Goal: Task Accomplishment & Management: Use online tool/utility

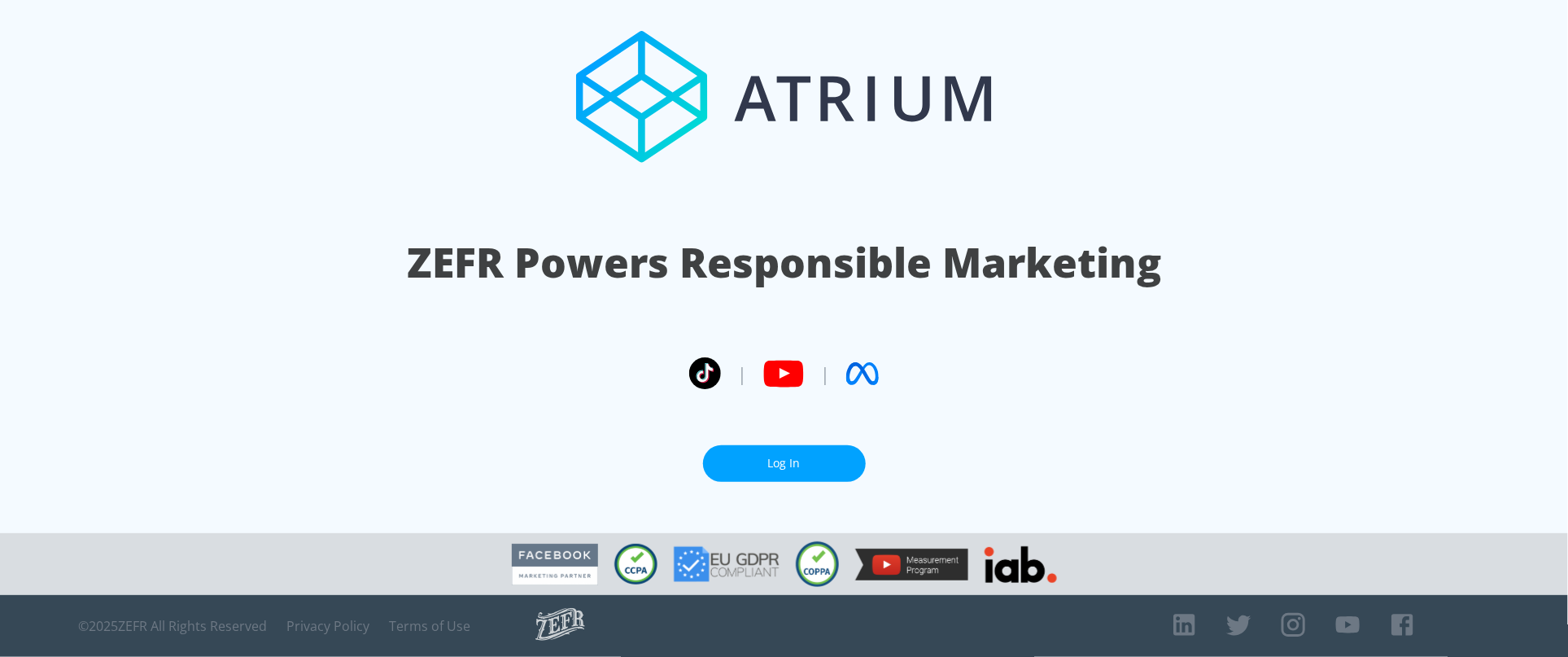
click at [799, 456] on link "Log In" at bounding box center [784, 463] width 162 height 36
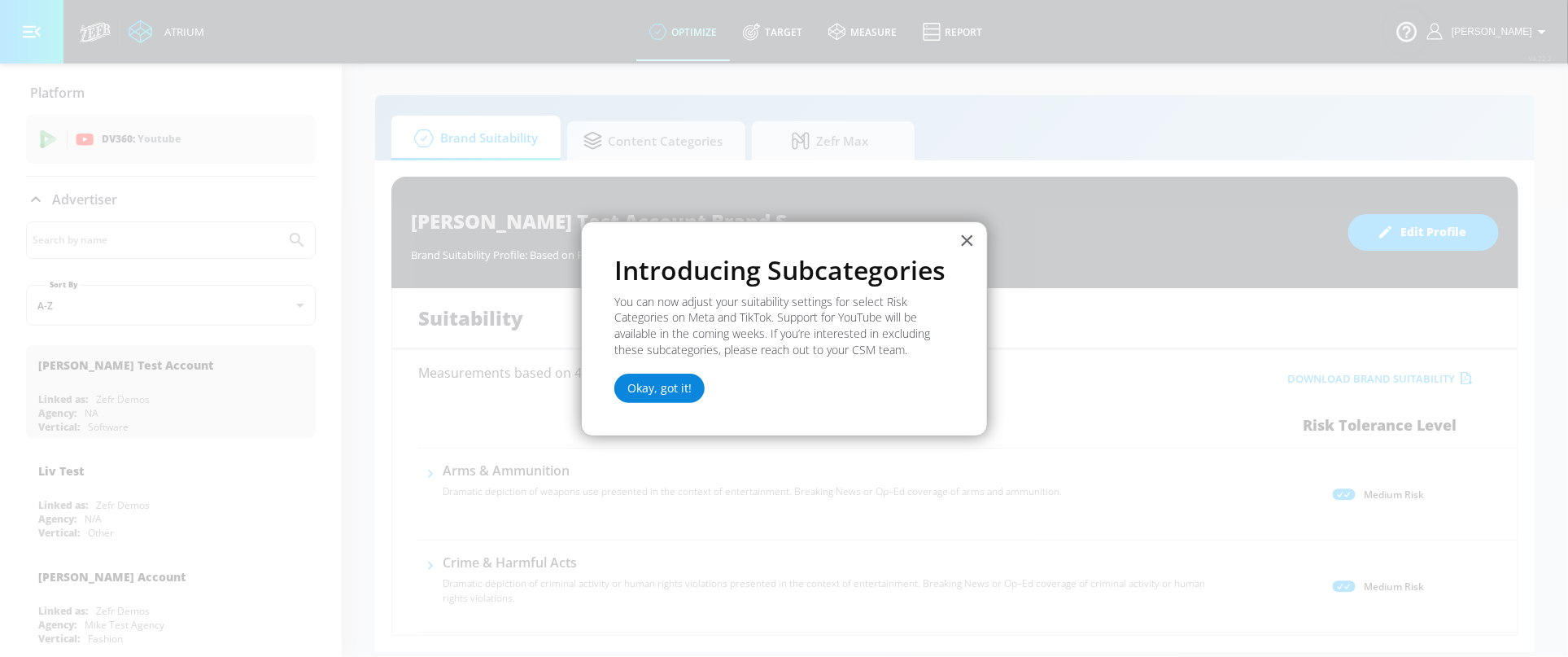
click at [643, 389] on button "Okay, got it!" at bounding box center [660, 388] width 90 height 29
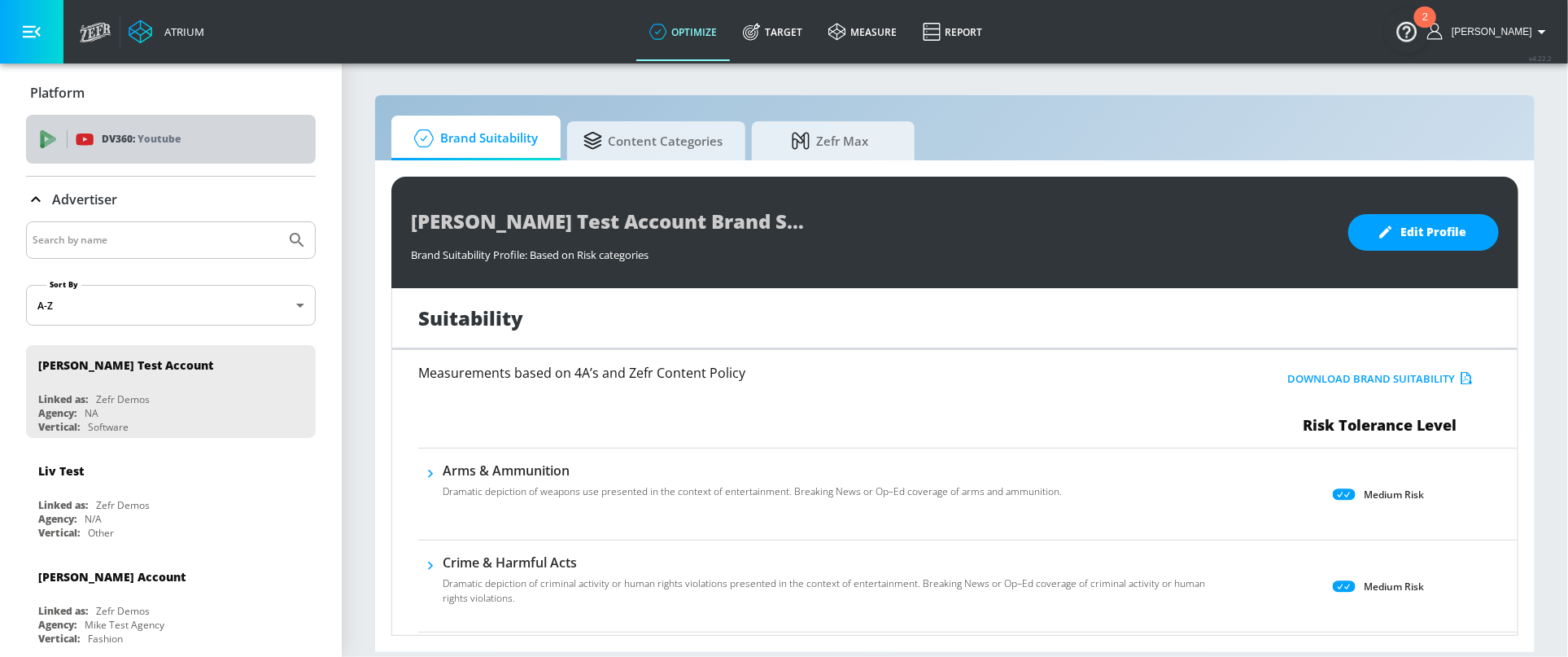
click at [213, 137] on div "DV360: Youtube" at bounding box center [189, 139] width 227 height 18
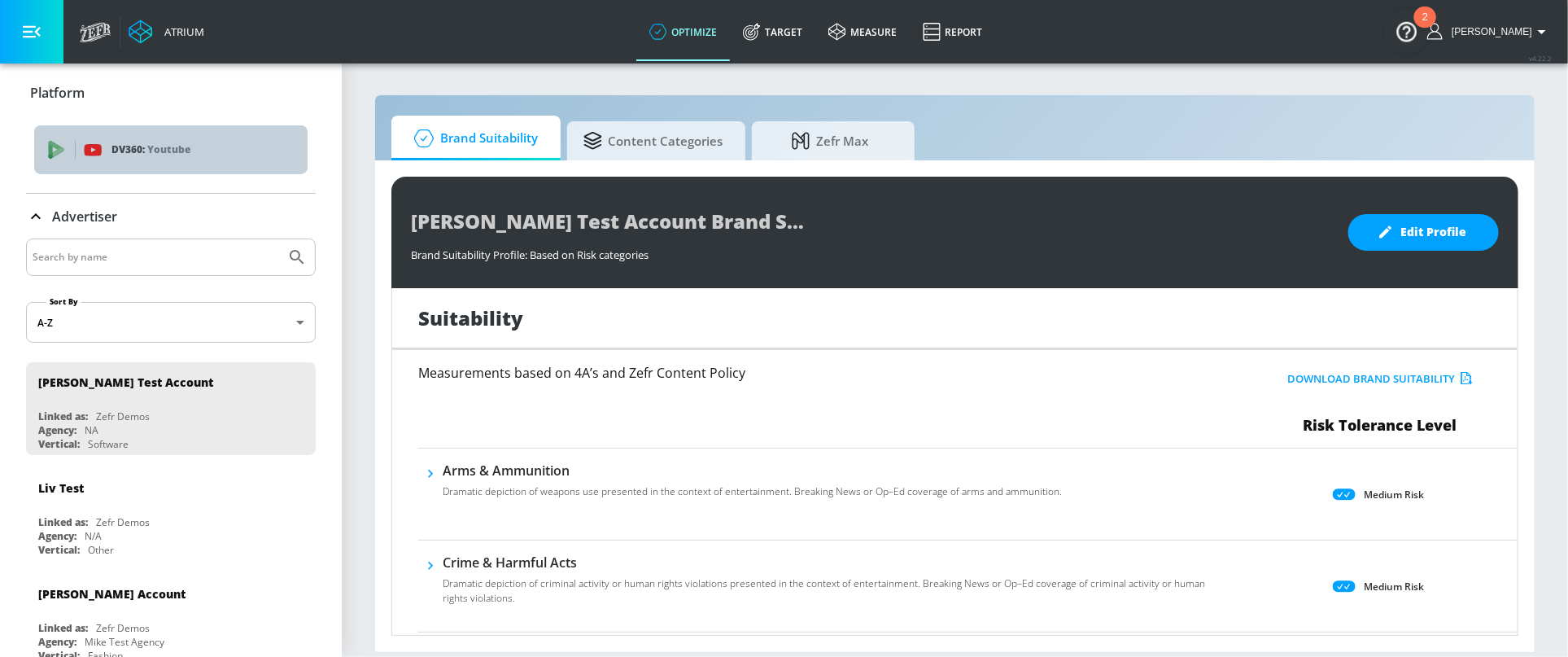
click at [42, 150] on div "DV360: Youtube" at bounding box center [171, 149] width 274 height 49
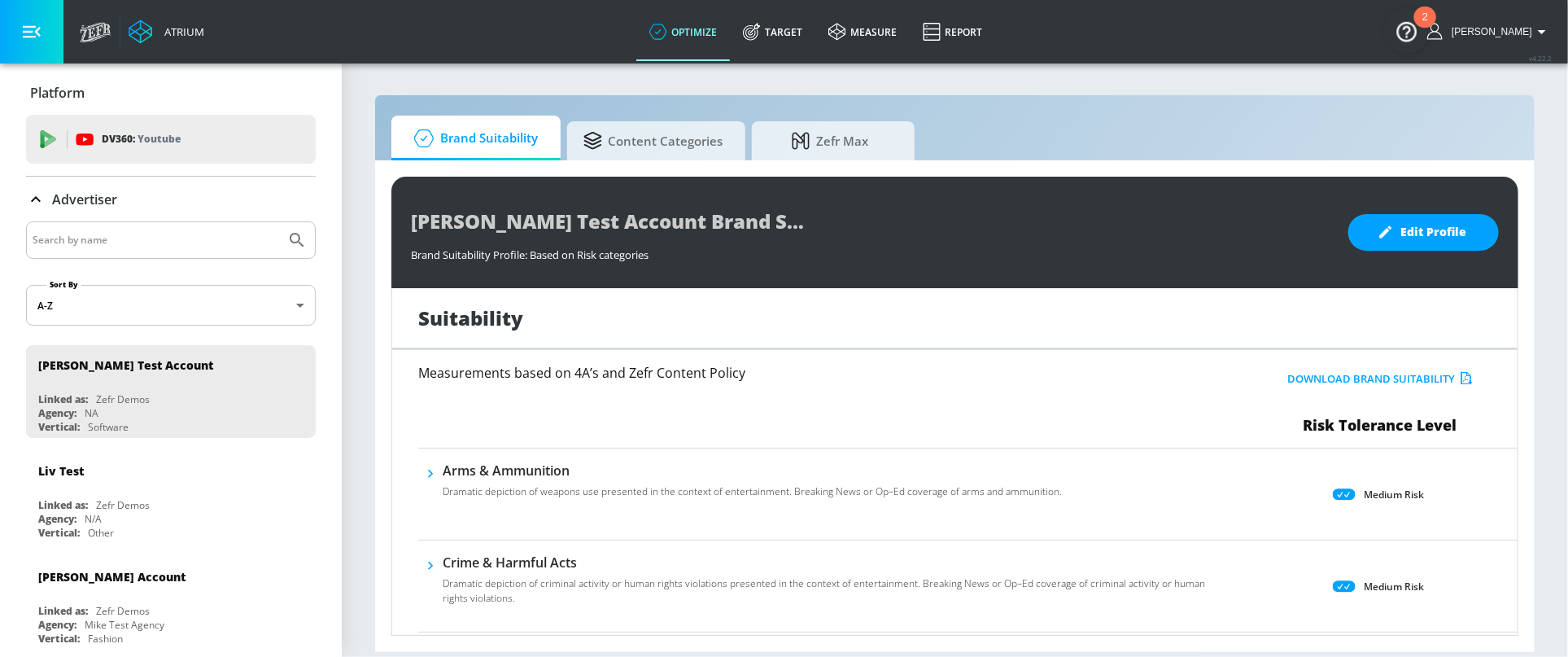
click at [42, 150] on div "DV360: Youtube" at bounding box center [170, 139] width 290 height 49
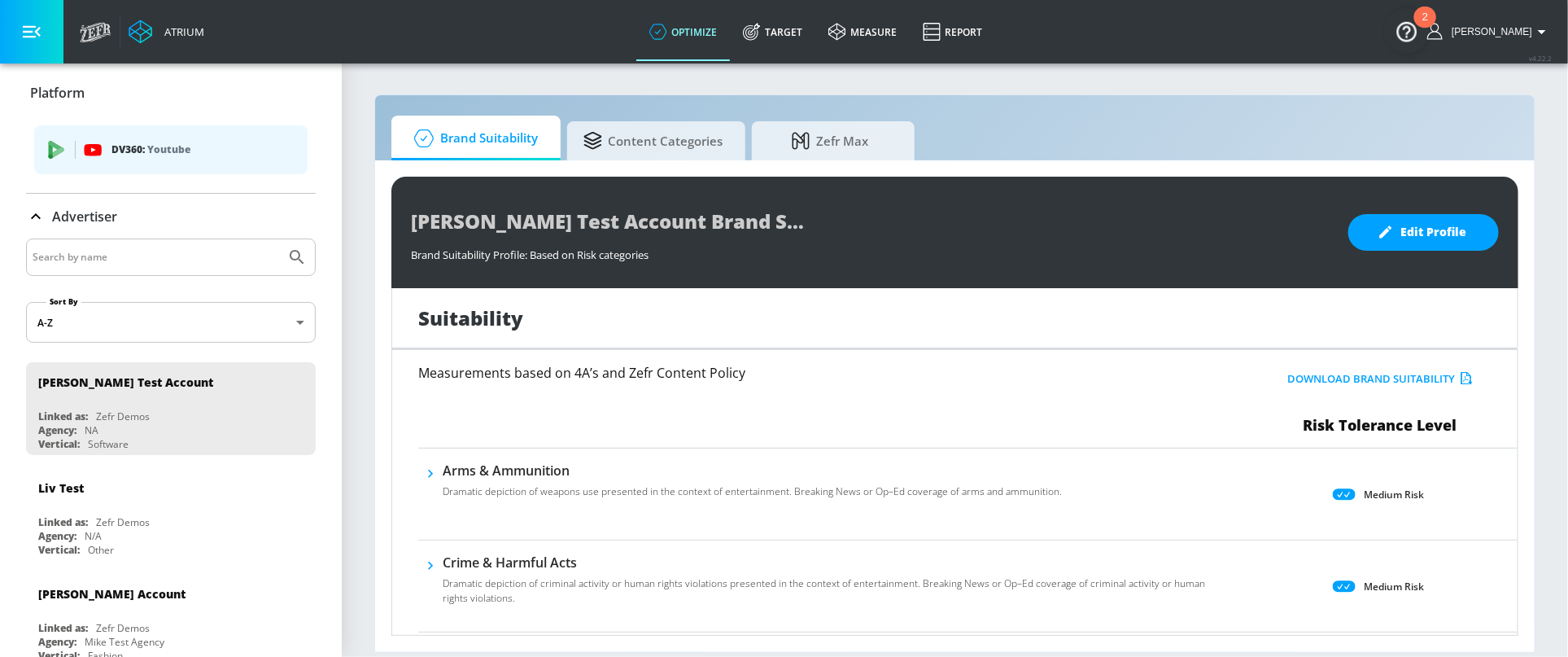
click at [87, 160] on div "DV360: Youtube" at bounding box center [171, 149] width 274 height 49
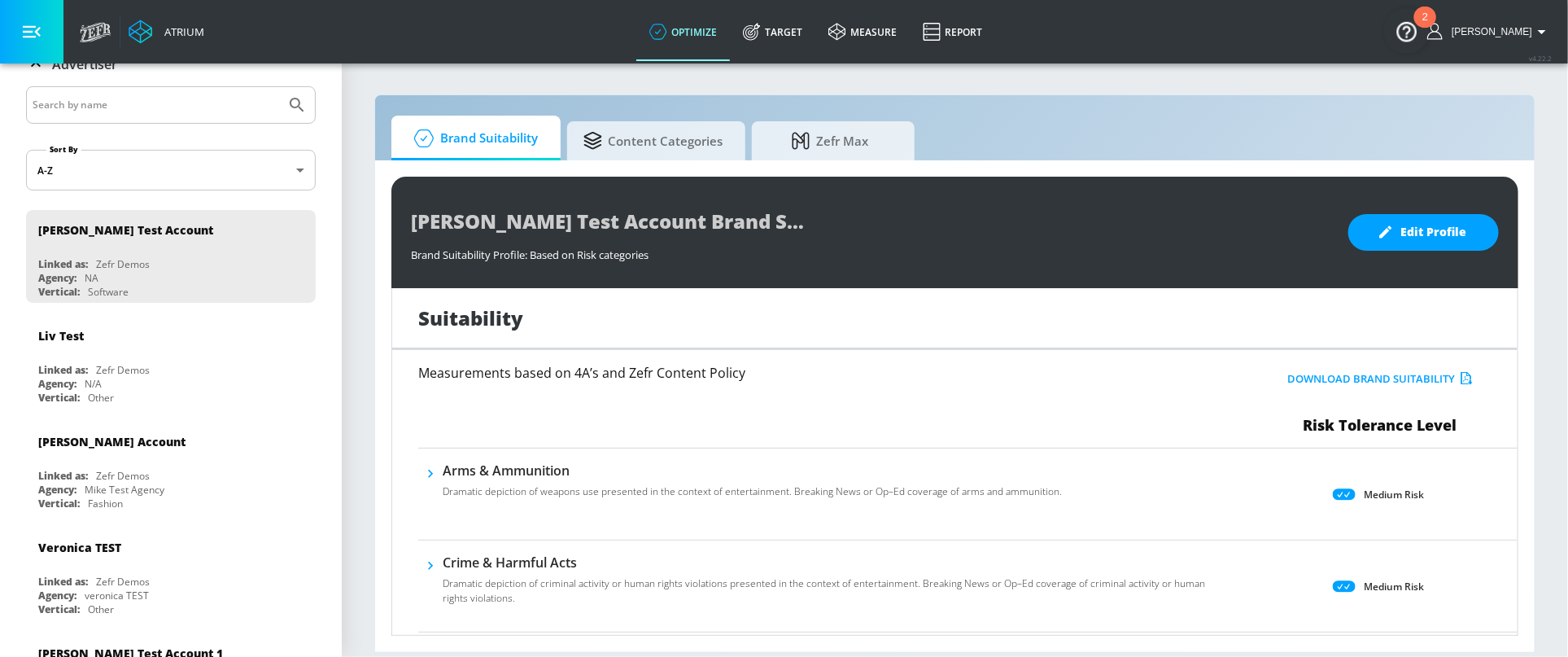
scroll to position [137, 0]
click at [669, 127] on span "Content Categories" at bounding box center [653, 139] width 139 height 39
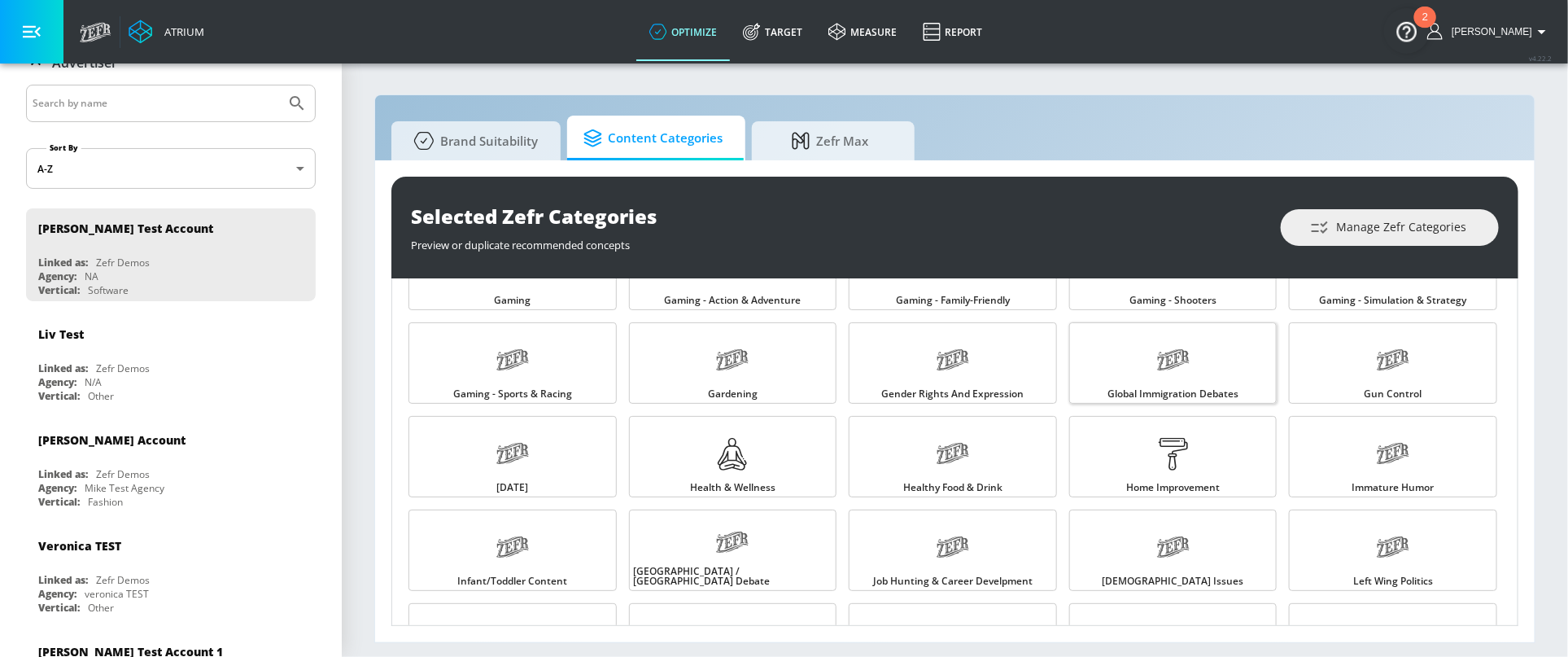
scroll to position [766, 0]
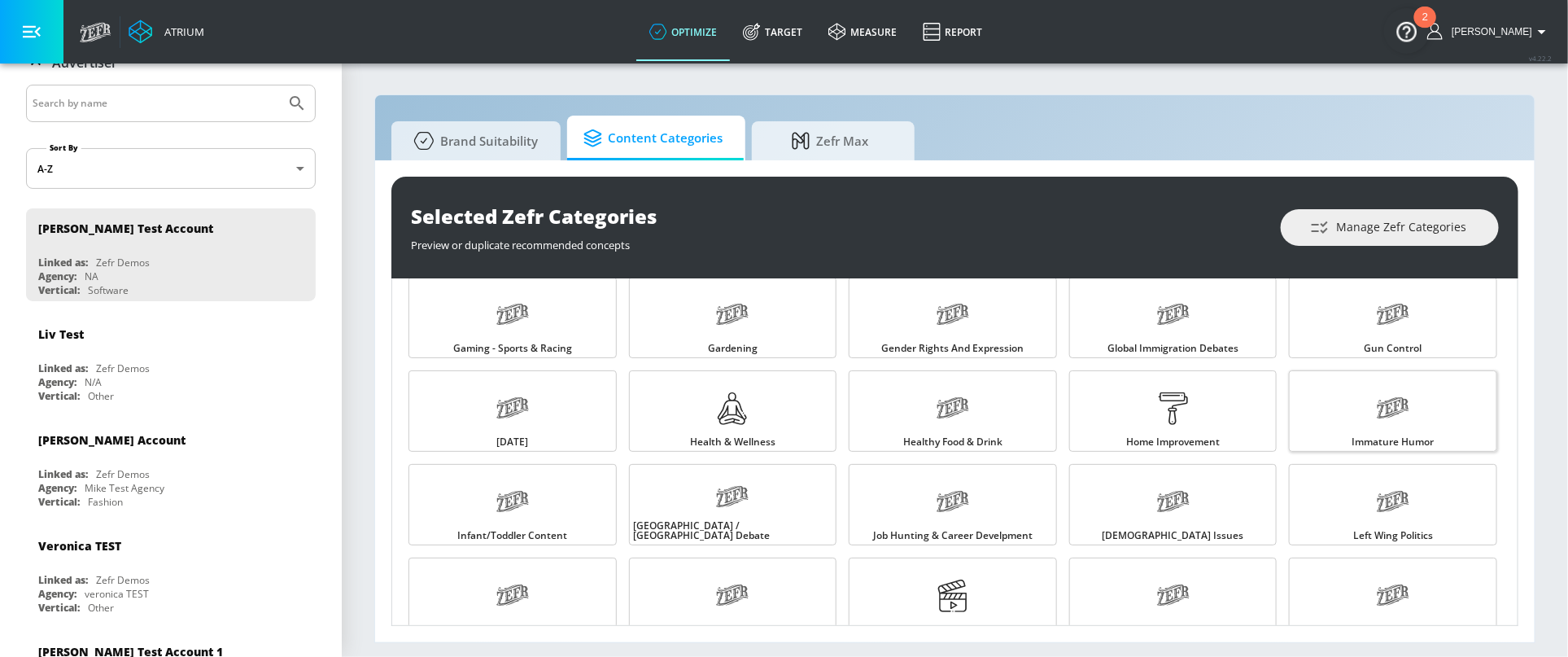
click at [1406, 414] on icon at bounding box center [1392, 408] width 33 height 21
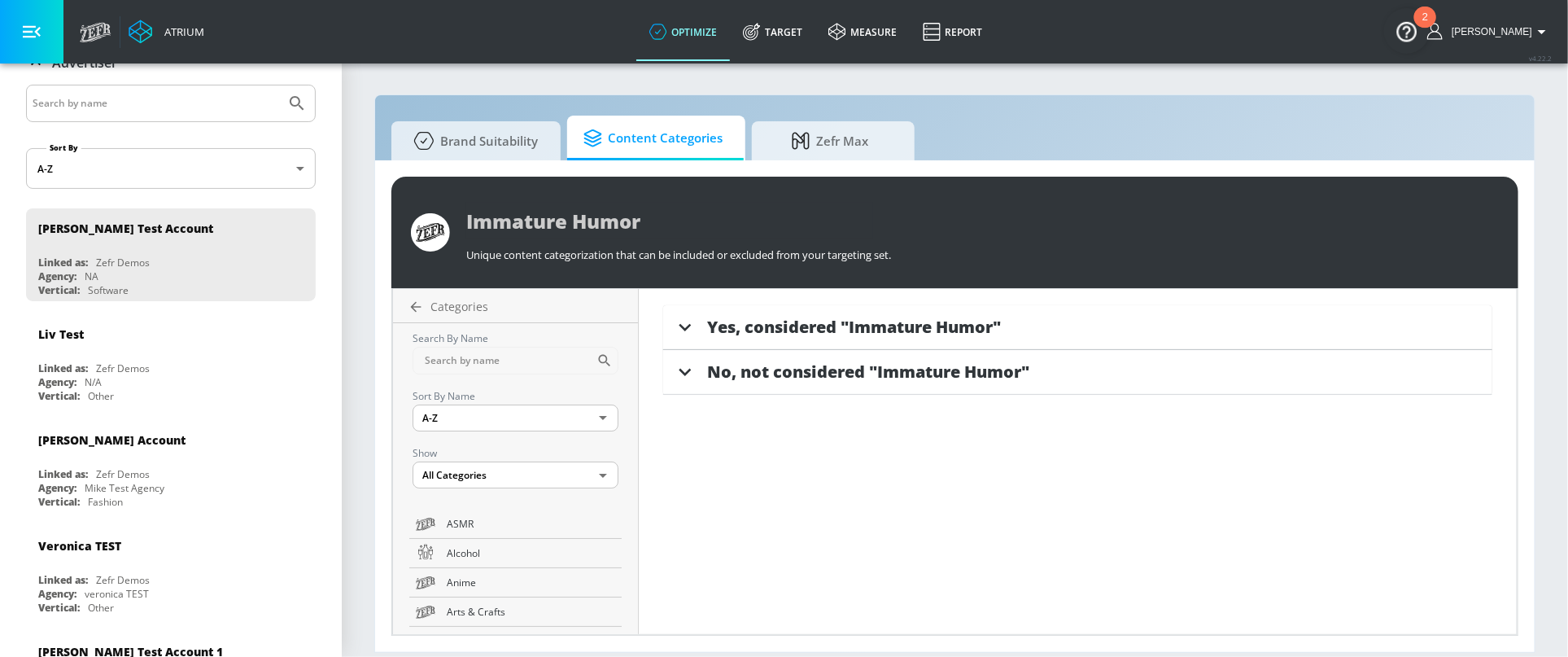
click at [818, 321] on span "Yes, considered "Immature Humor"" at bounding box center [854, 327] width 294 height 22
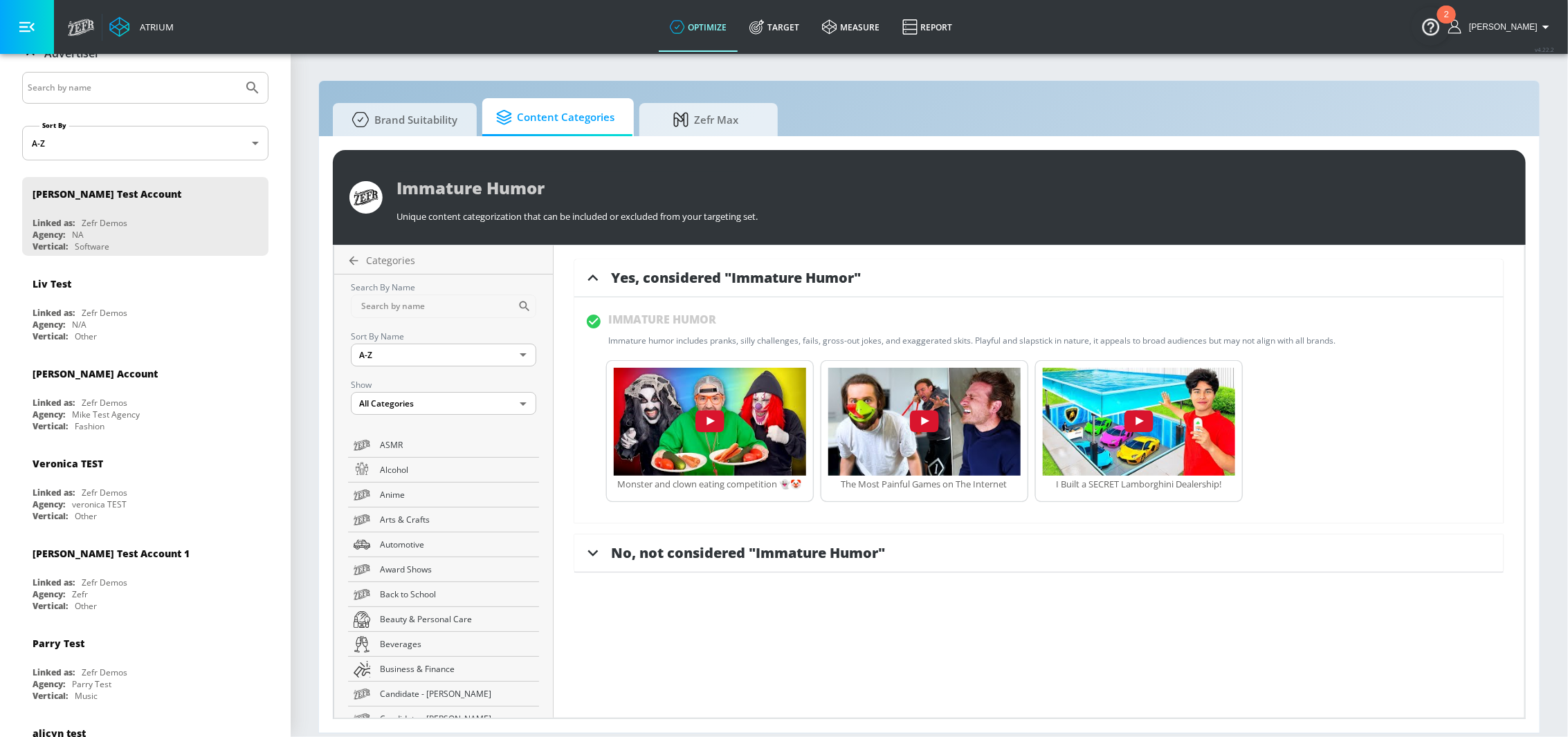
click at [587, 555] on icon at bounding box center [593, 554] width 11 height 6
click at [587, 552] on icon at bounding box center [593, 553] width 11 height 6
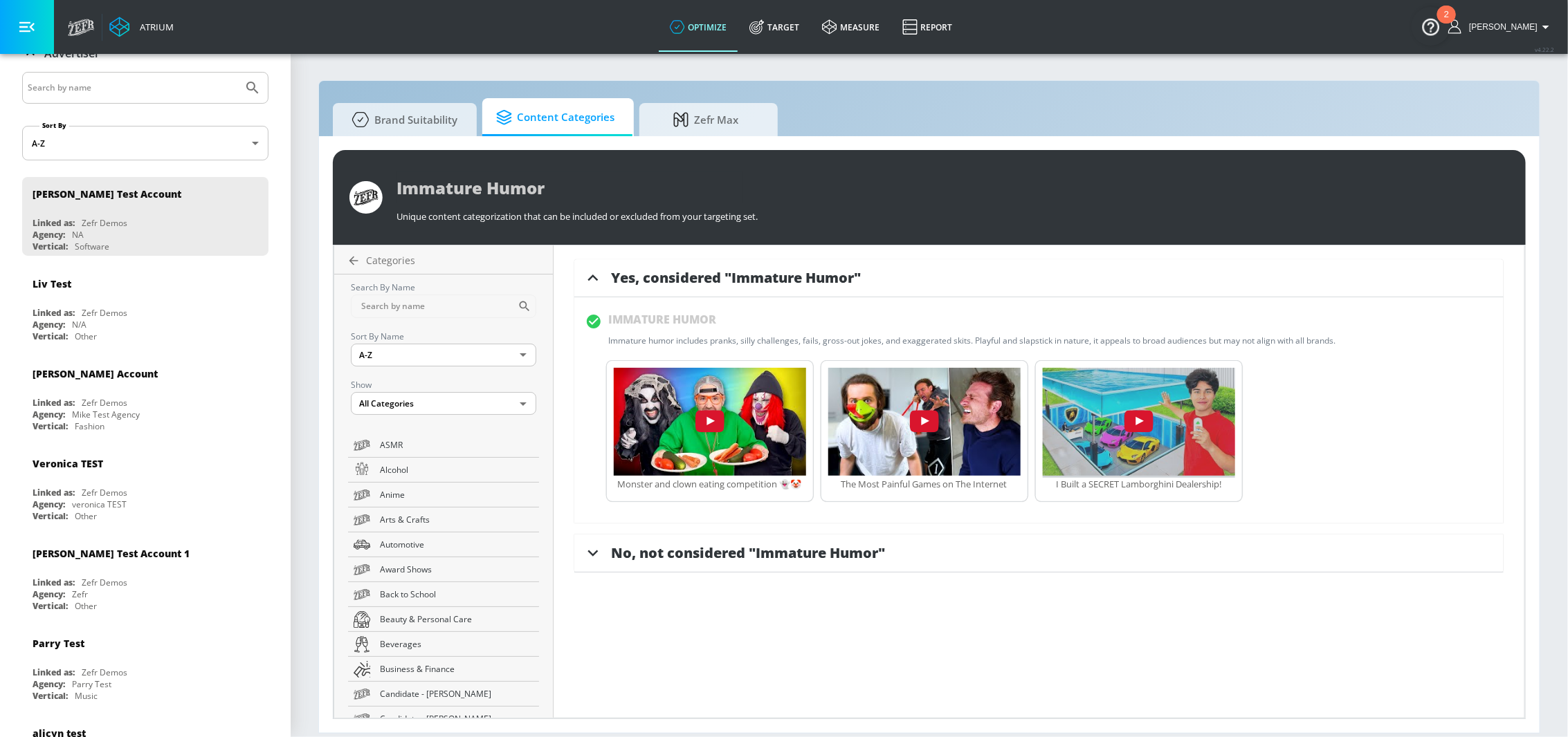
click at [1108, 416] on img "button" at bounding box center [1139, 422] width 192 height 108
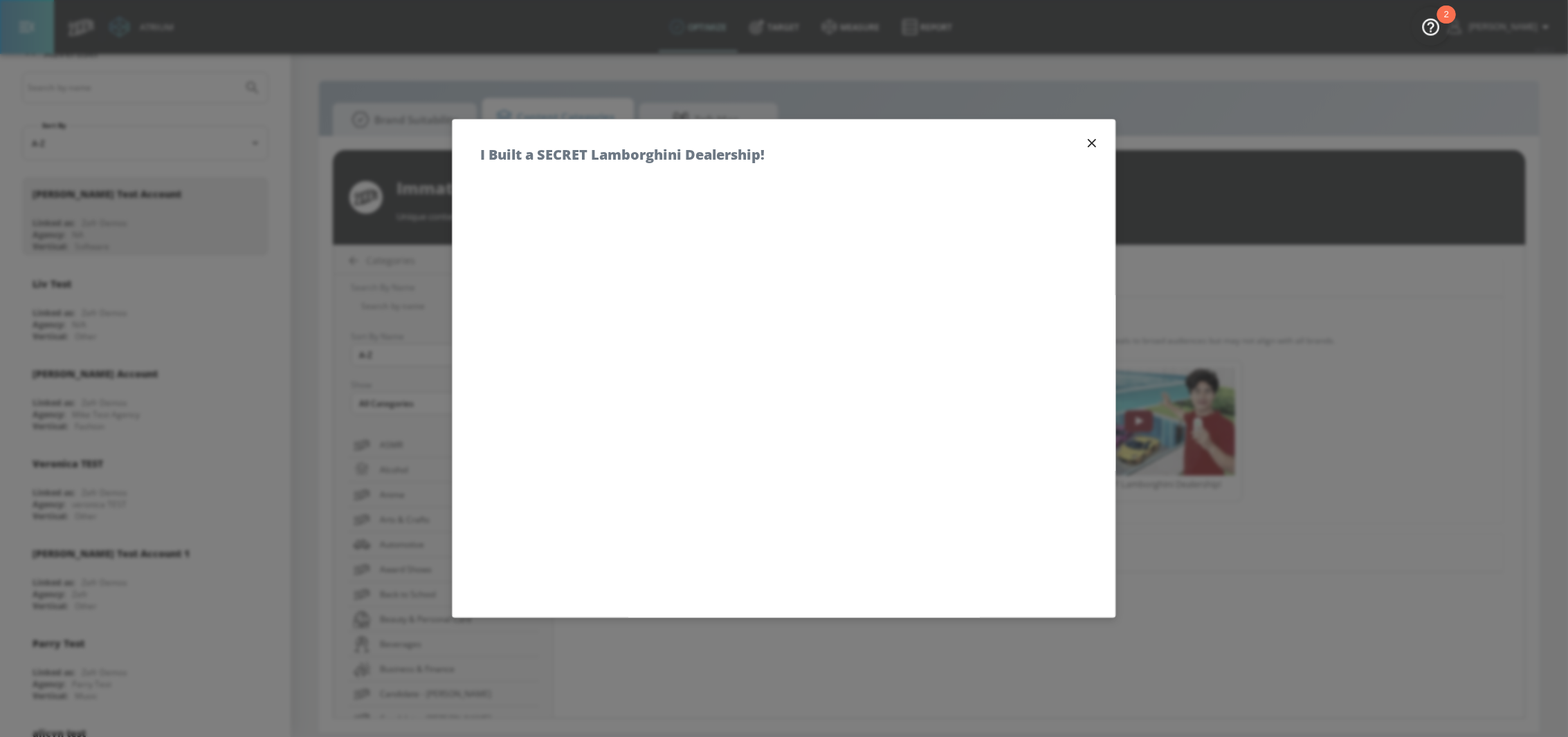
click at [1095, 142] on icon "button" at bounding box center [1092, 143] width 15 height 15
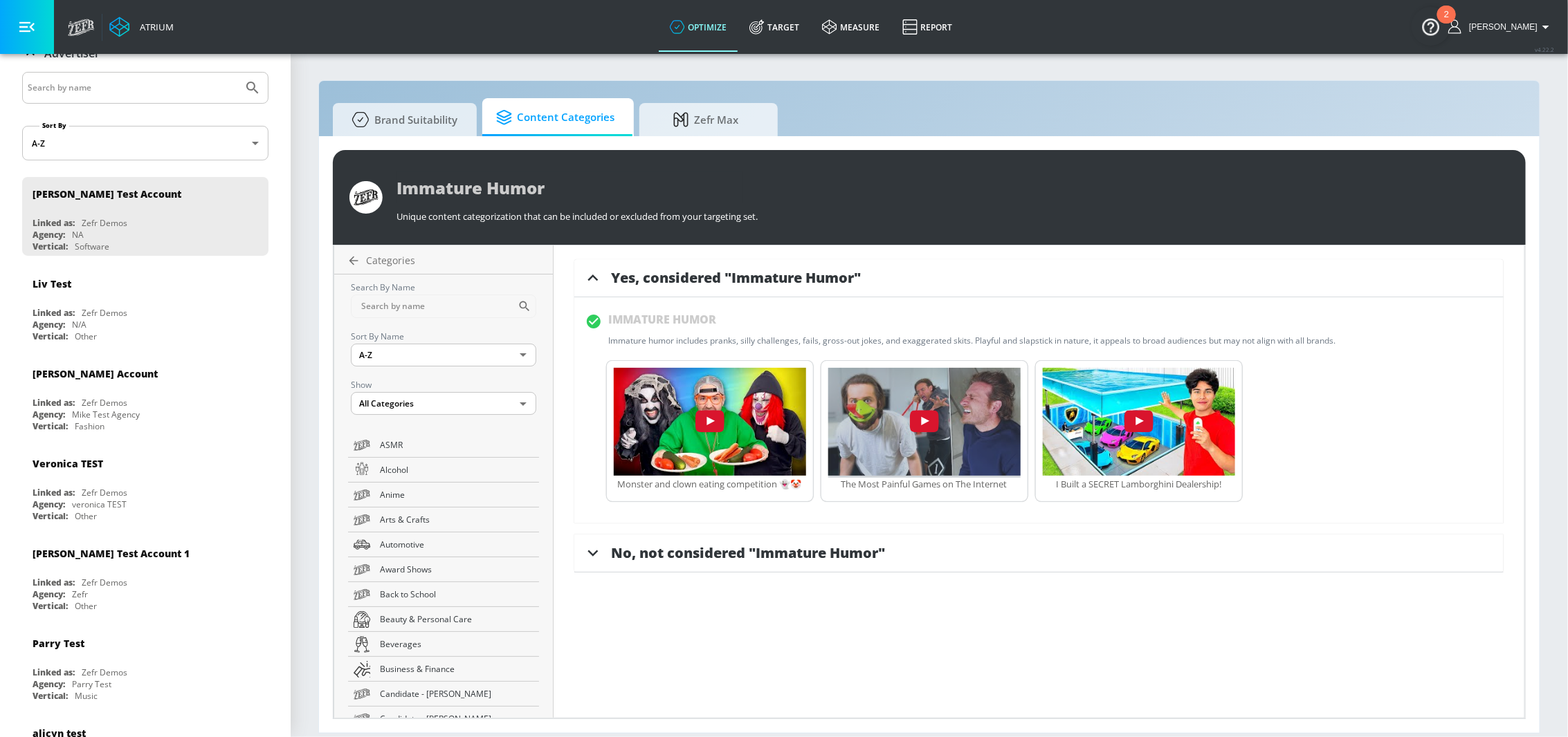
click at [903, 422] on img "button" at bounding box center [924, 422] width 192 height 108
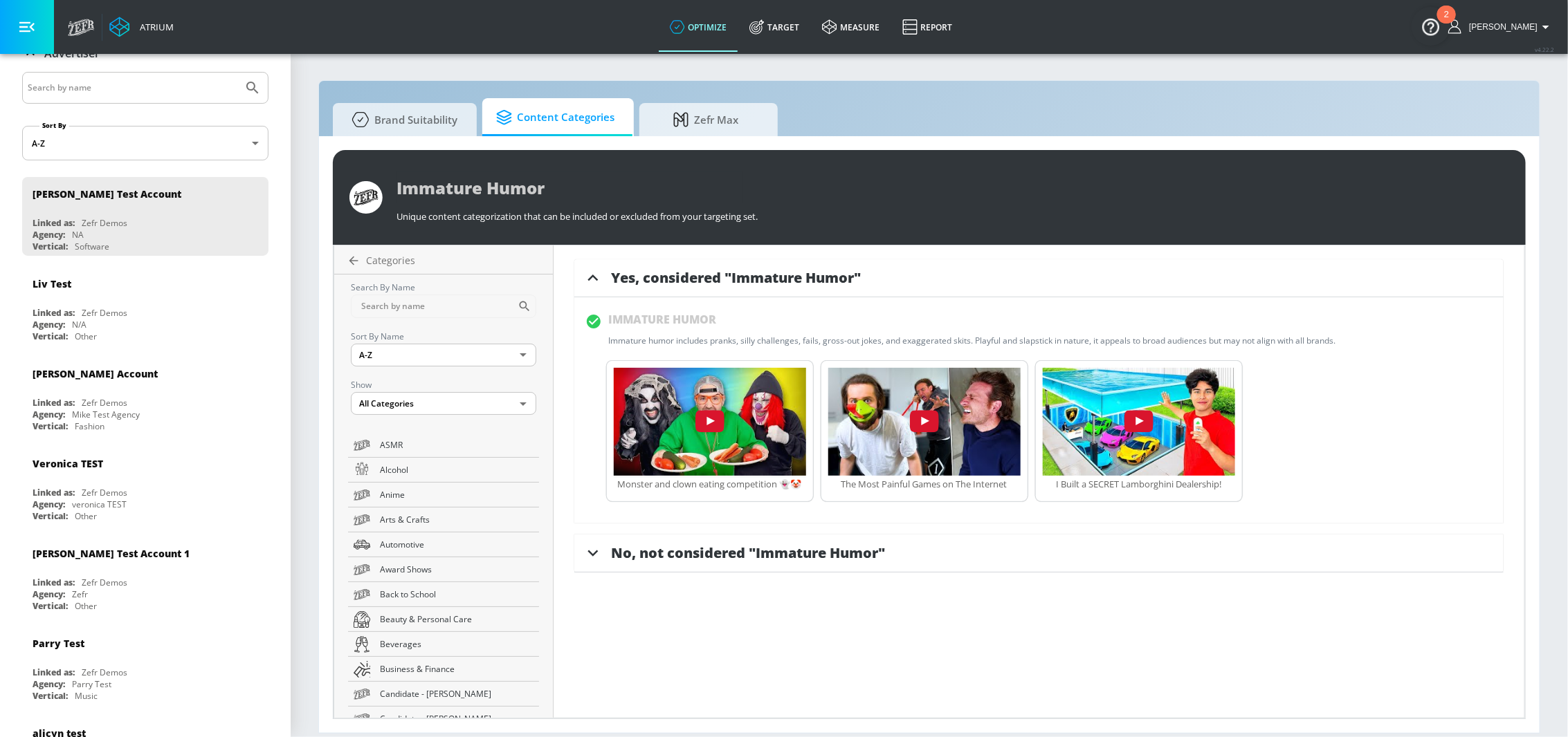
click at [740, 426] on img "button" at bounding box center [710, 422] width 192 height 108
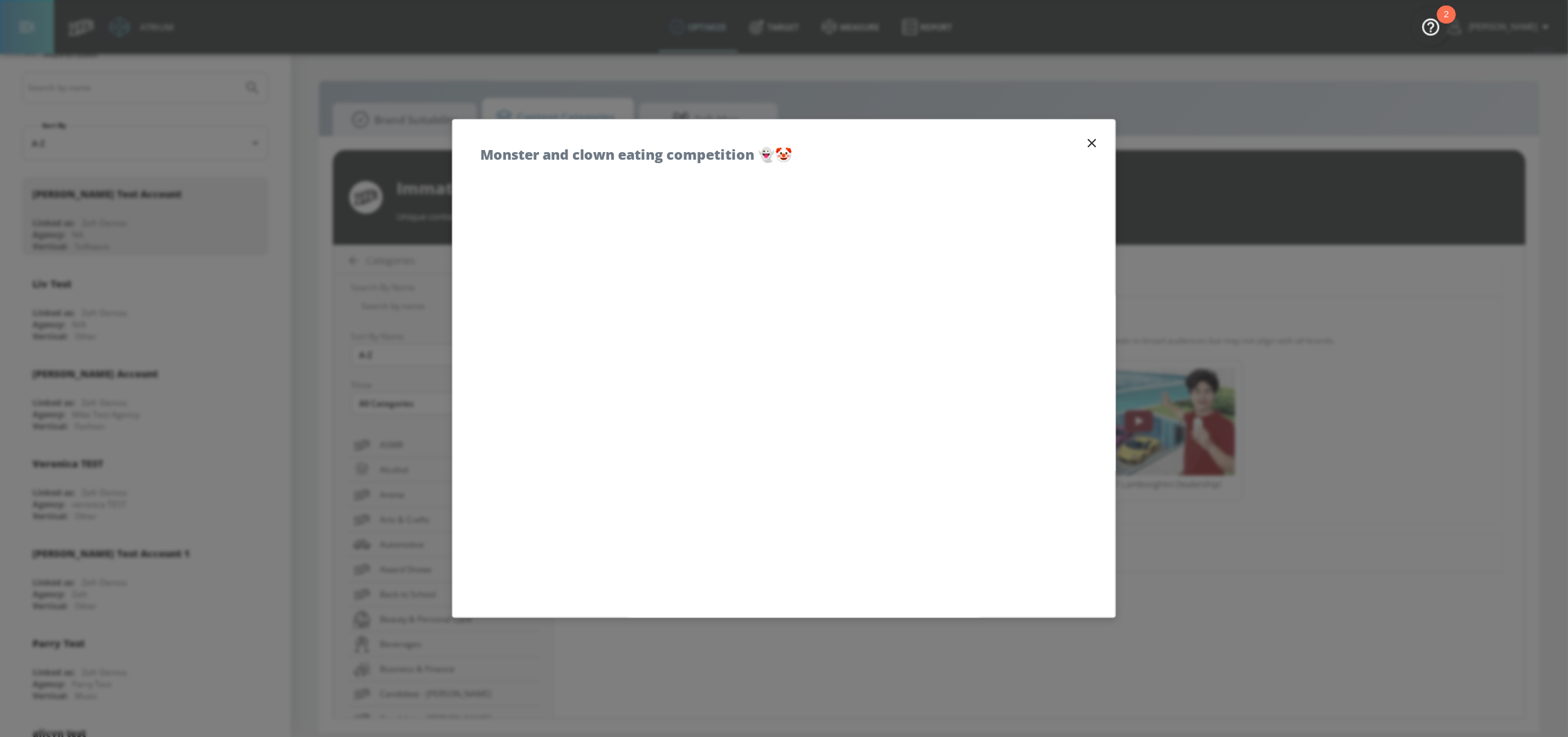
click at [1093, 143] on icon "button" at bounding box center [1092, 143] width 8 height 8
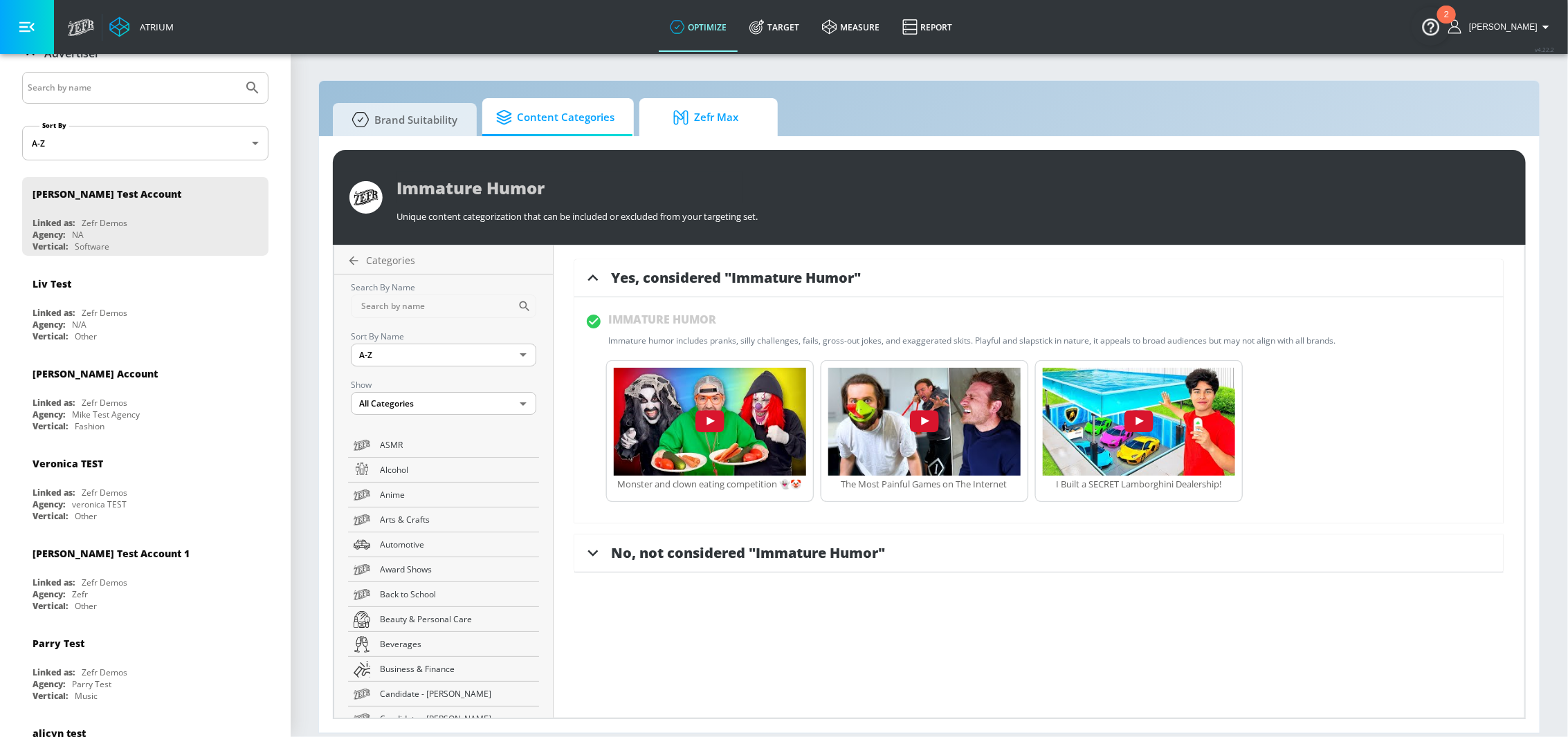
click at [691, 122] on icon at bounding box center [684, 118] width 21 height 15
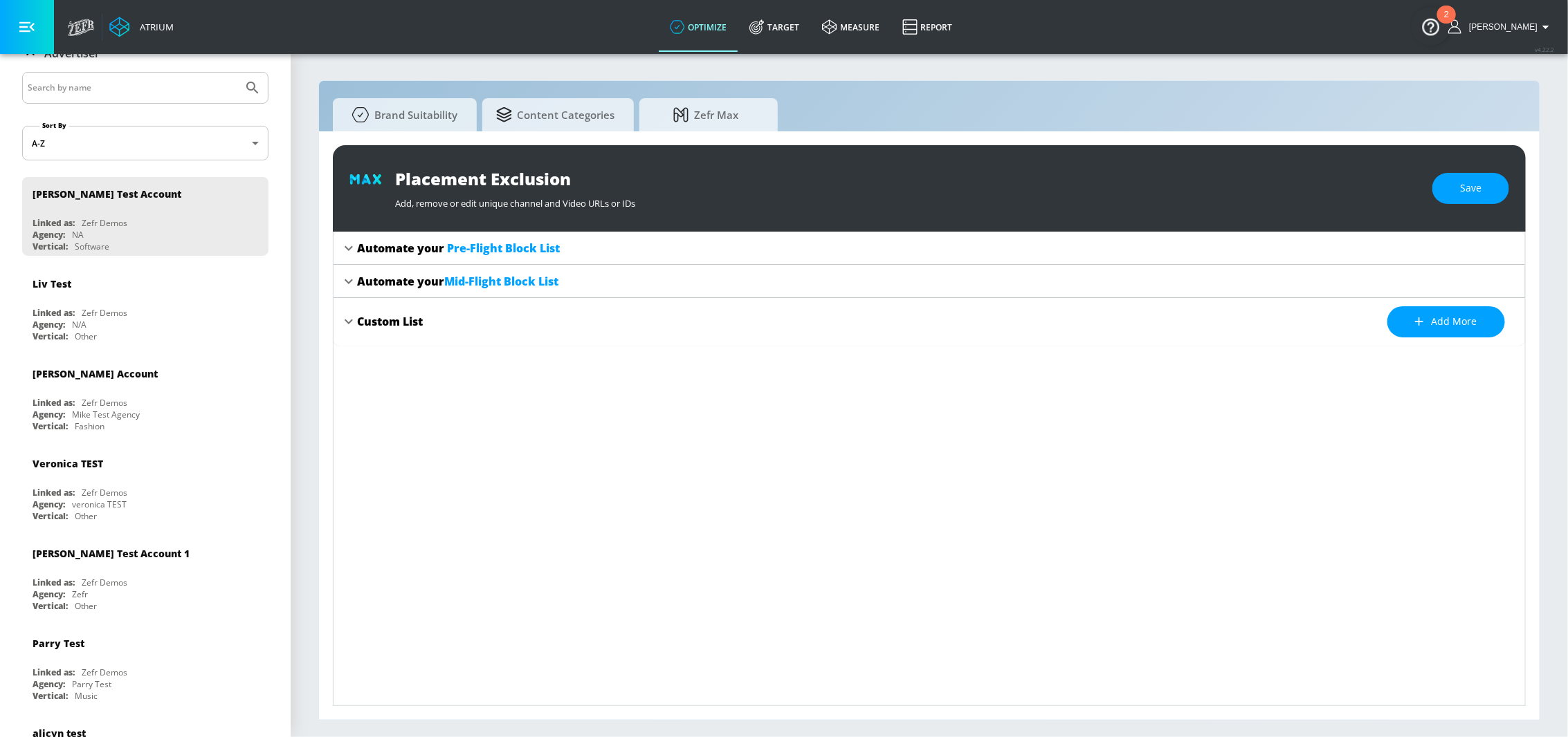
click at [359, 251] on div "Automate your Pre-Flight Block List" at bounding box center [459, 248] width 203 height 15
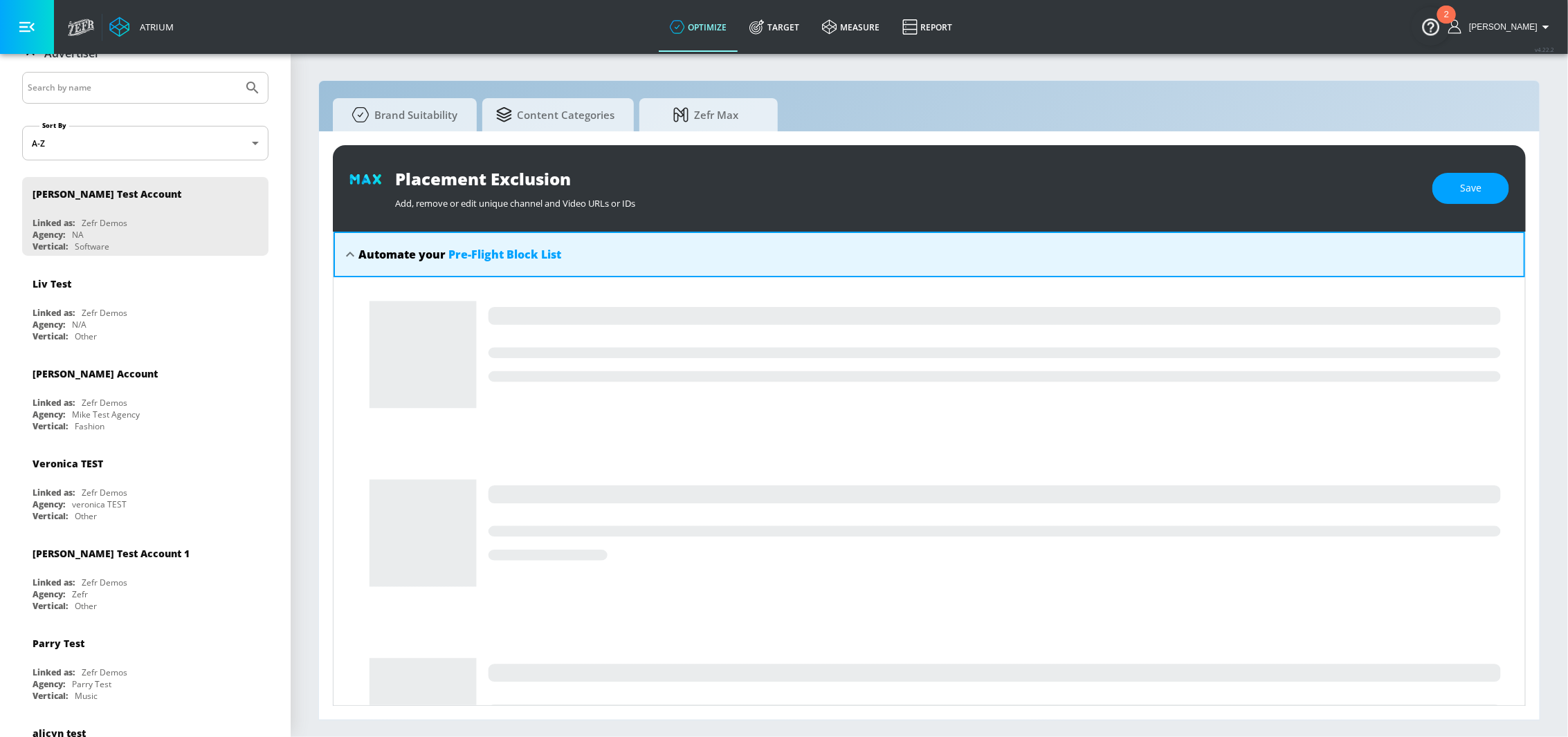
click at [351, 253] on icon at bounding box center [350, 254] width 8 height 5
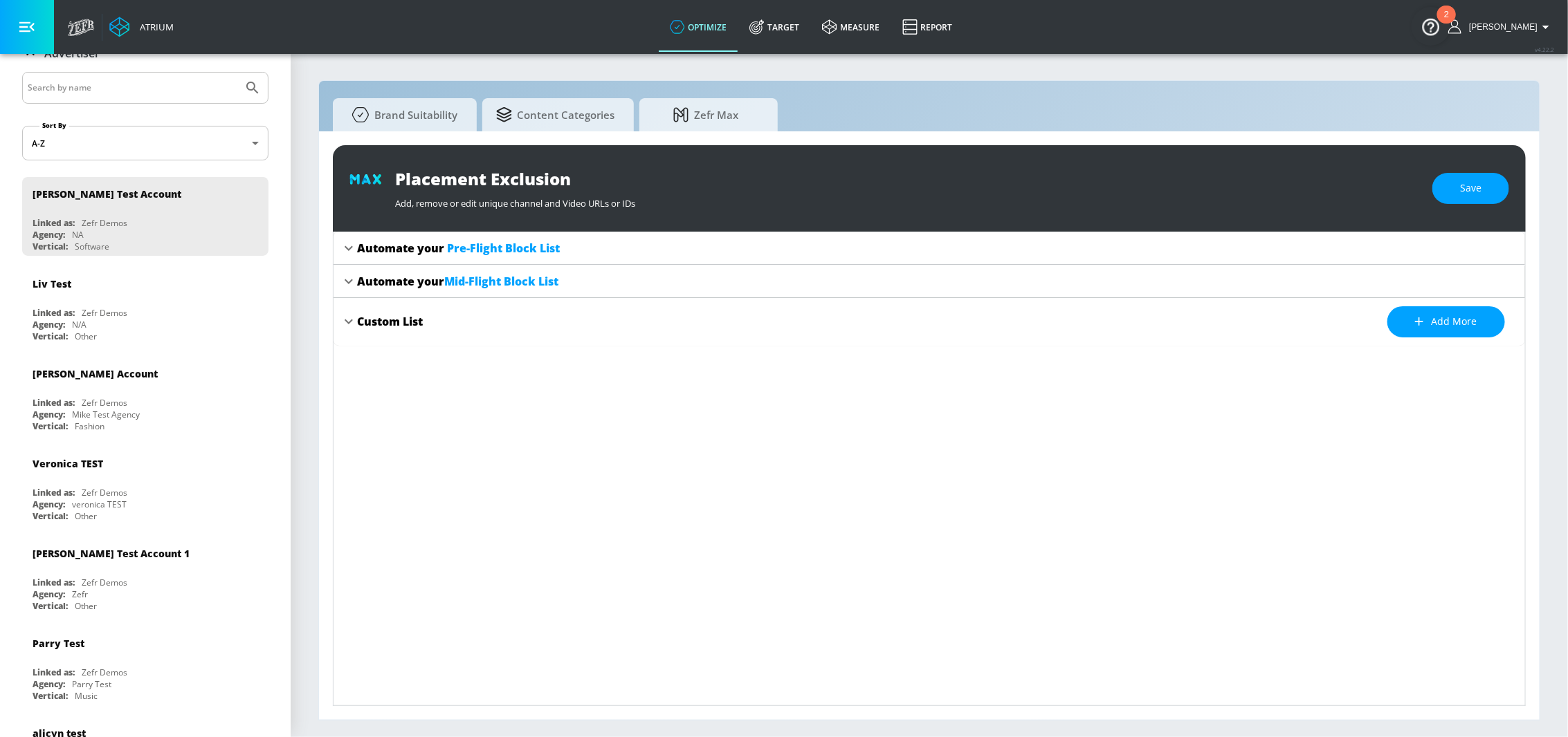
click at [359, 322] on div "Custom List" at bounding box center [390, 321] width 66 height 15
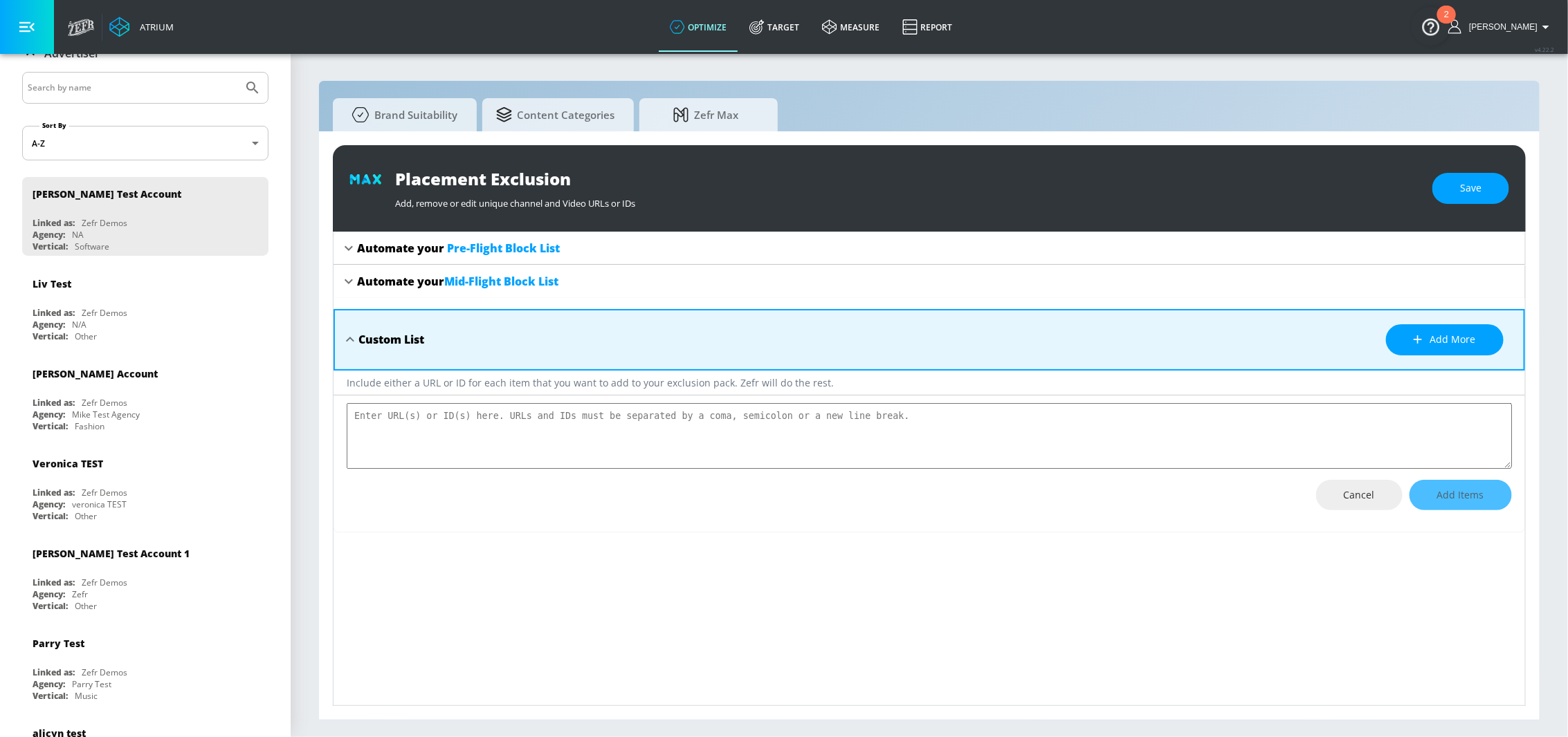
click at [351, 326] on div "Custom List Add more" at bounding box center [929, 340] width 1192 height 62
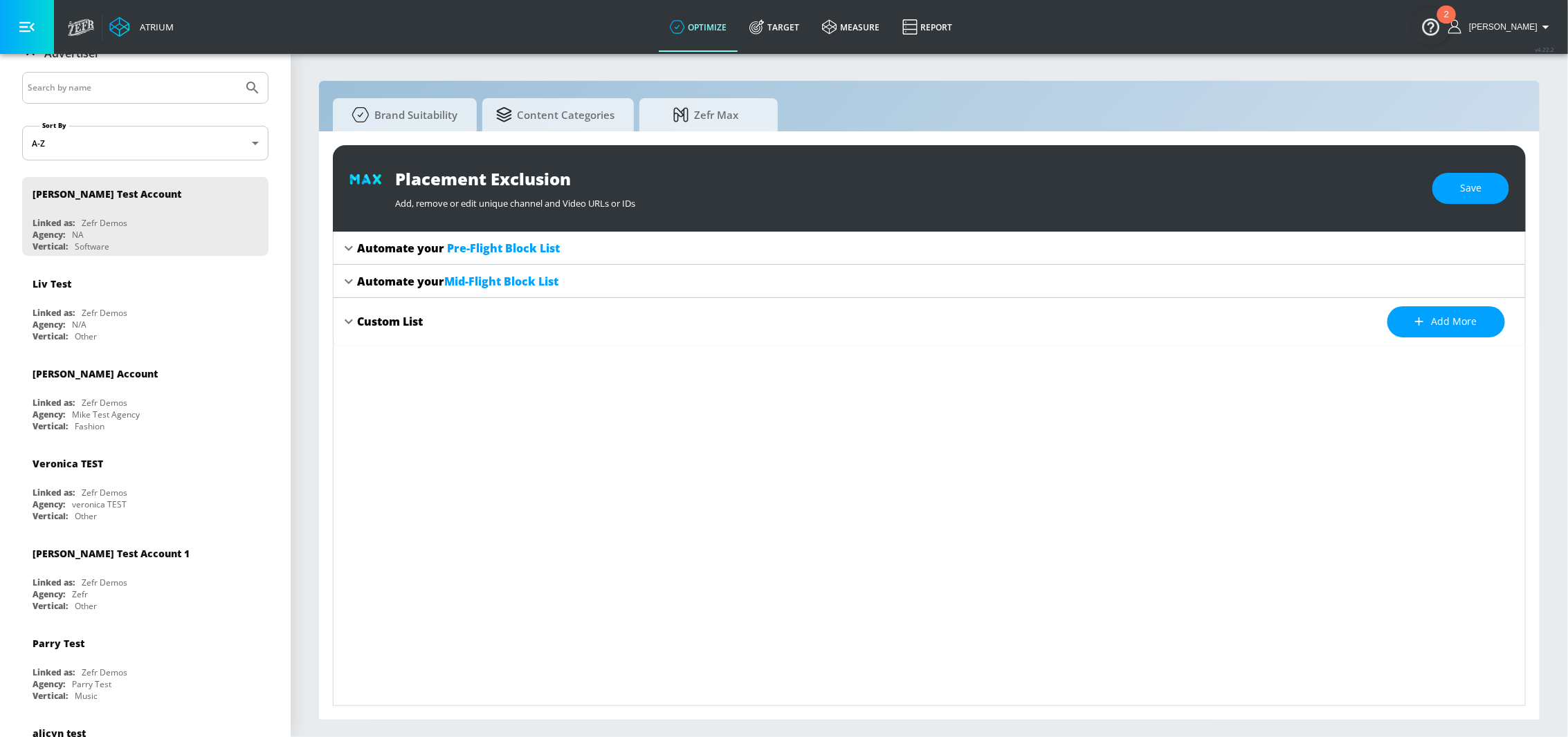
click at [351, 294] on div "Automate your Mid-Flight Block List" at bounding box center [929, 281] width 1192 height 33
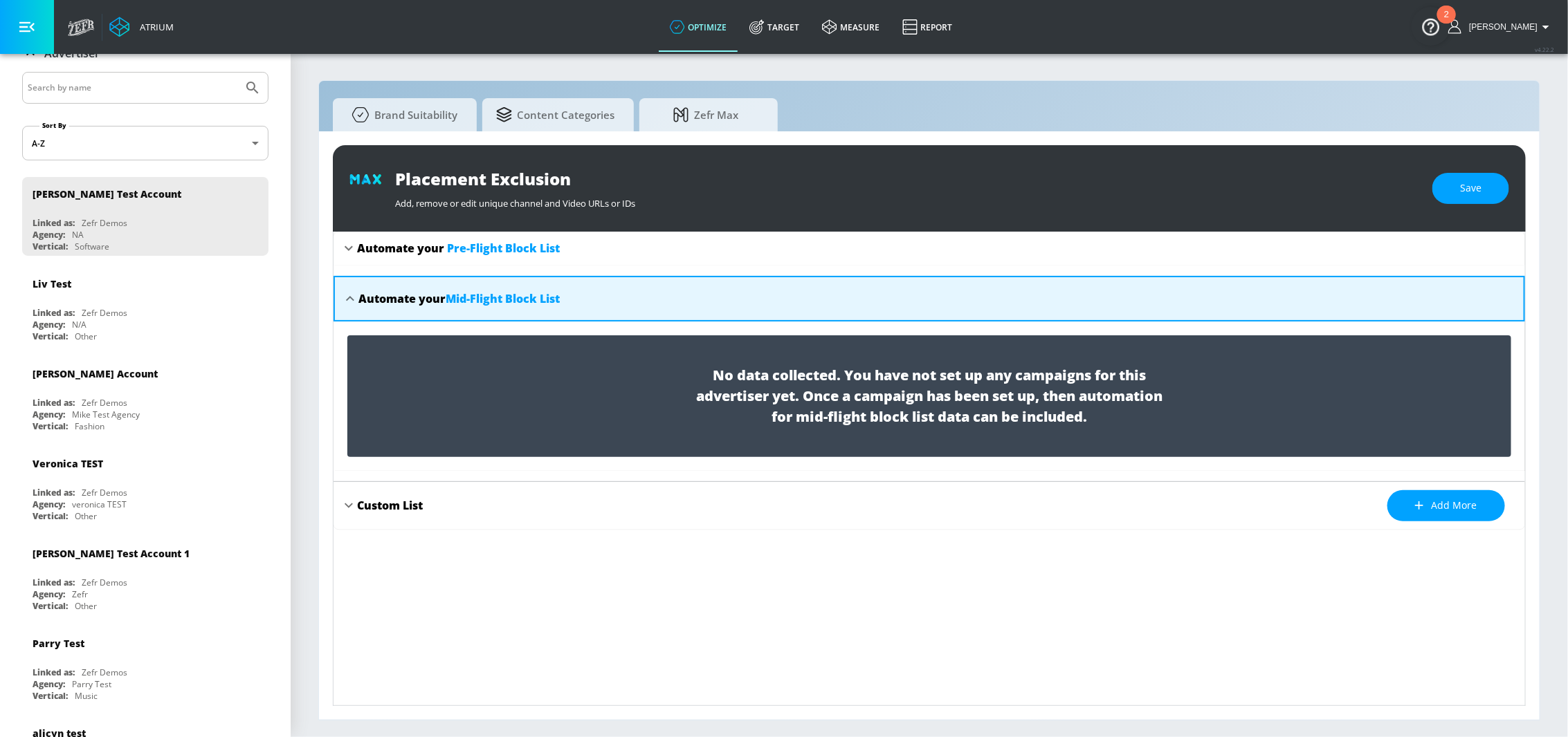
click at [351, 299] on icon at bounding box center [350, 298] width 8 height 5
type textarea "x"
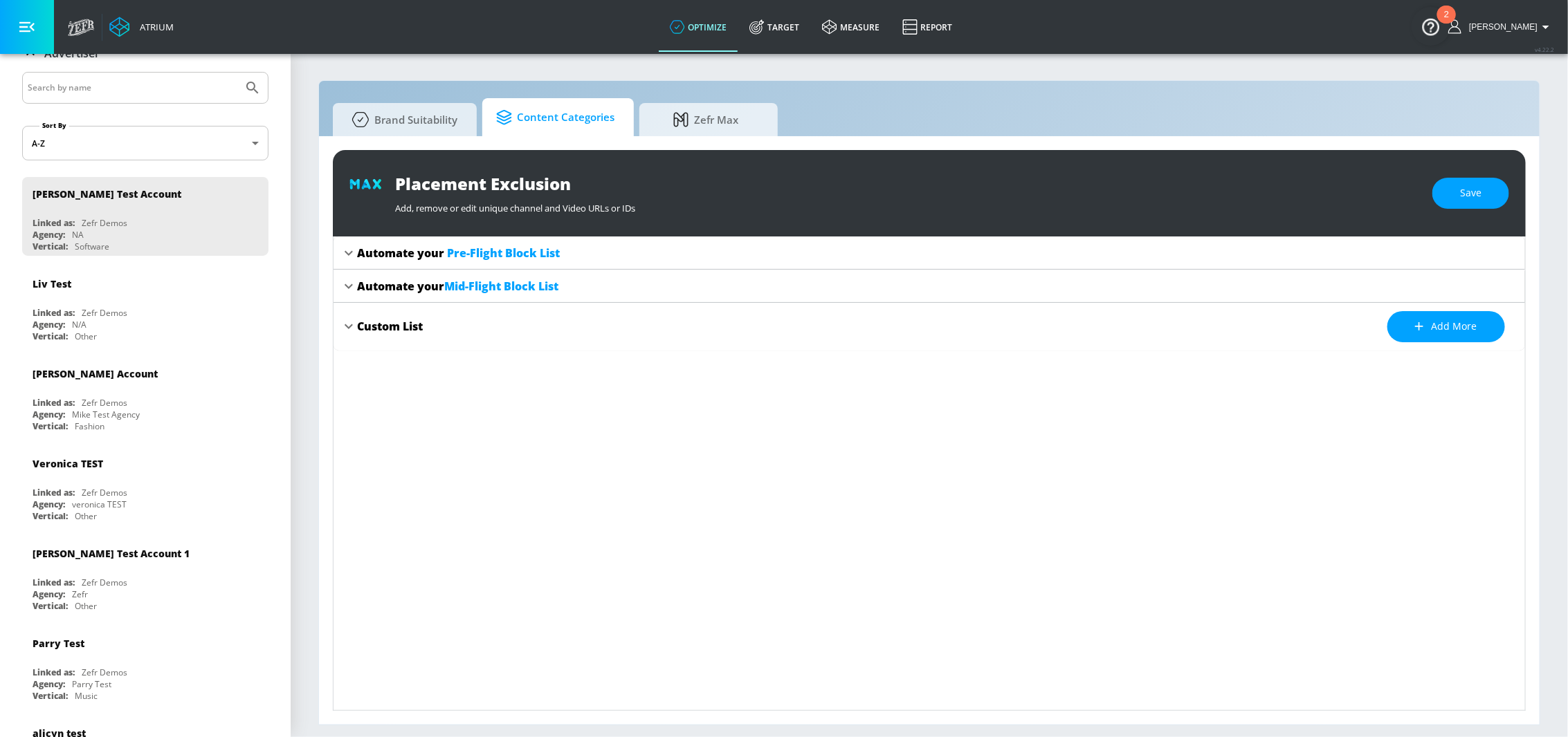
click at [538, 121] on span "Content Categories" at bounding box center [556, 118] width 119 height 33
